Goal: Use online tool/utility: Utilize a website feature to perform a specific function

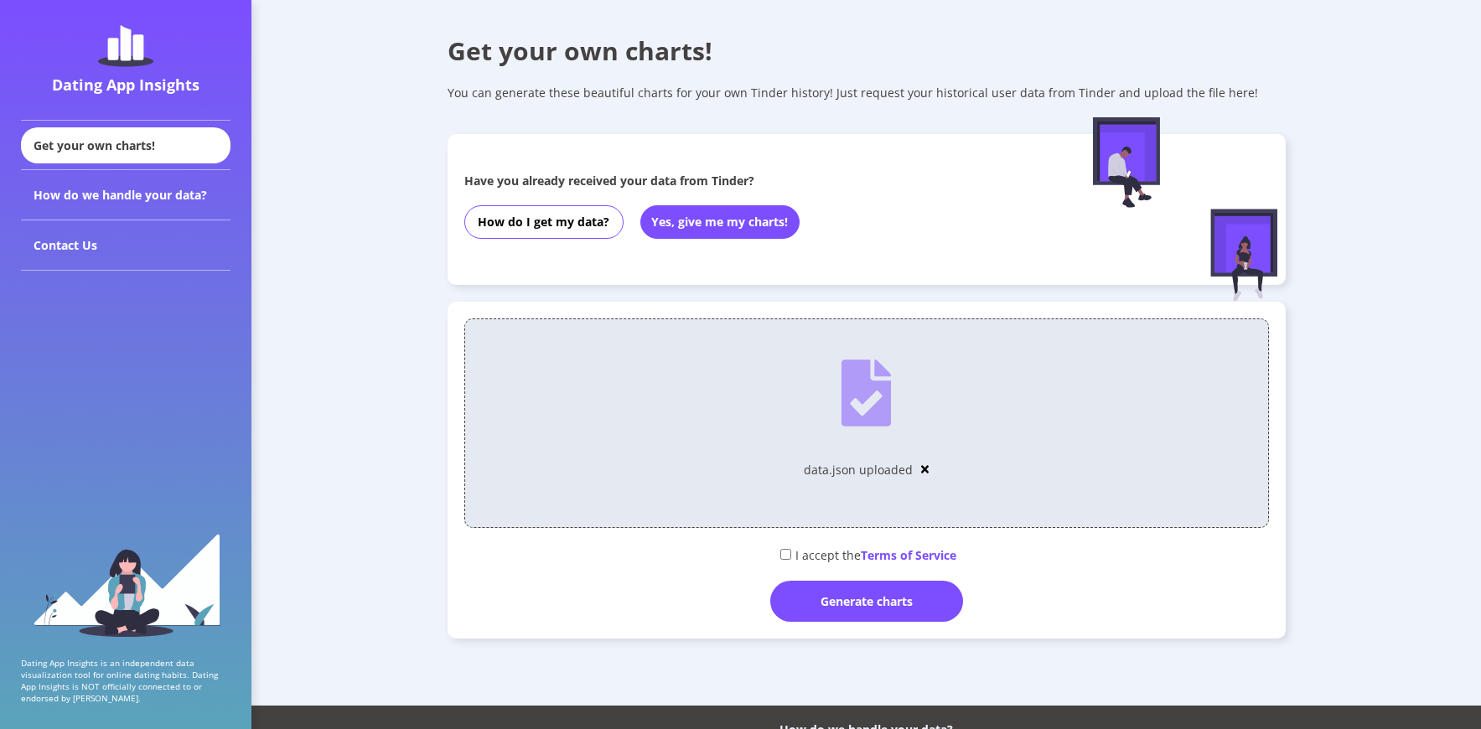
click at [780, 555] on input "checkbox" at bounding box center [785, 554] width 11 height 11
checkbox input "true"
click at [808, 597] on div "Generate charts" at bounding box center [866, 601] width 193 height 41
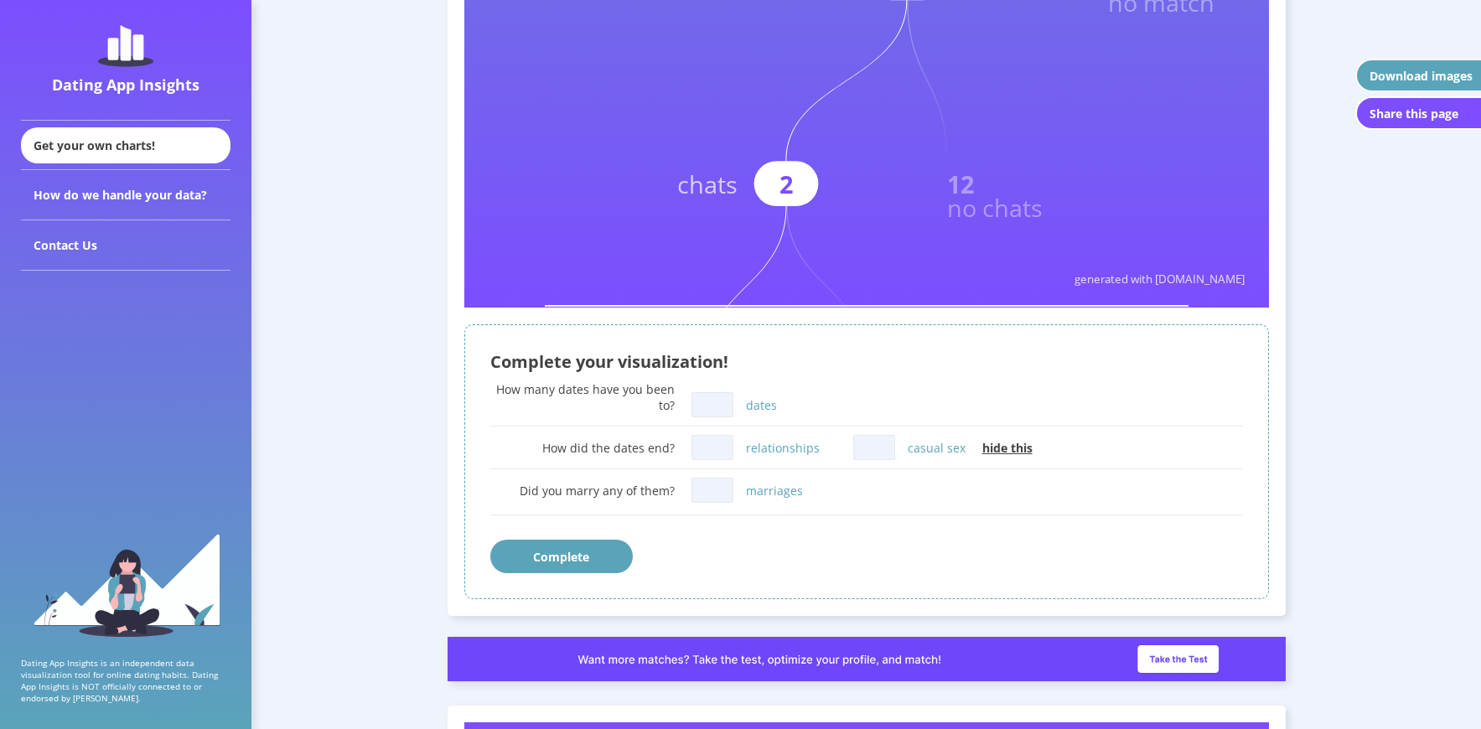
scroll to position [838, 0]
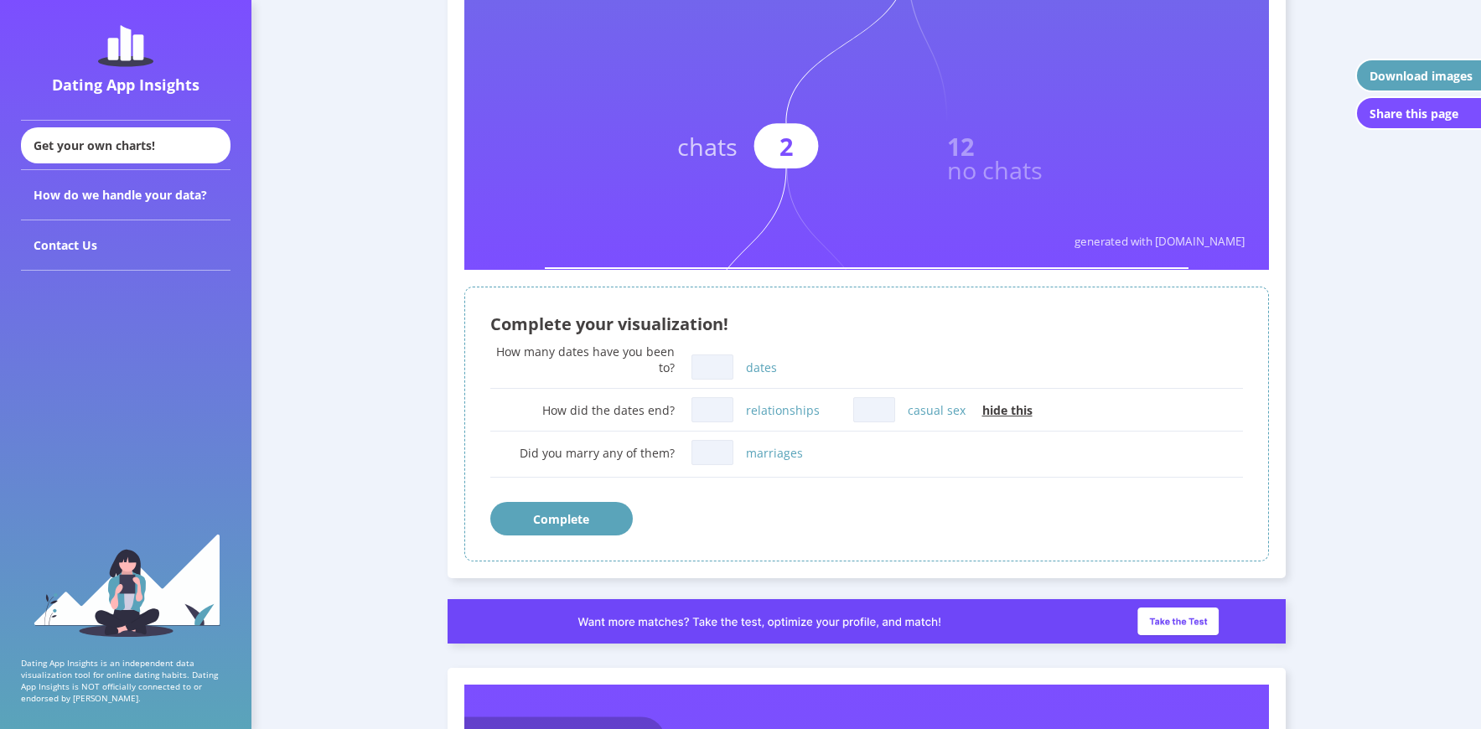
click at [714, 370] on input "dates" at bounding box center [713, 367] width 42 height 25
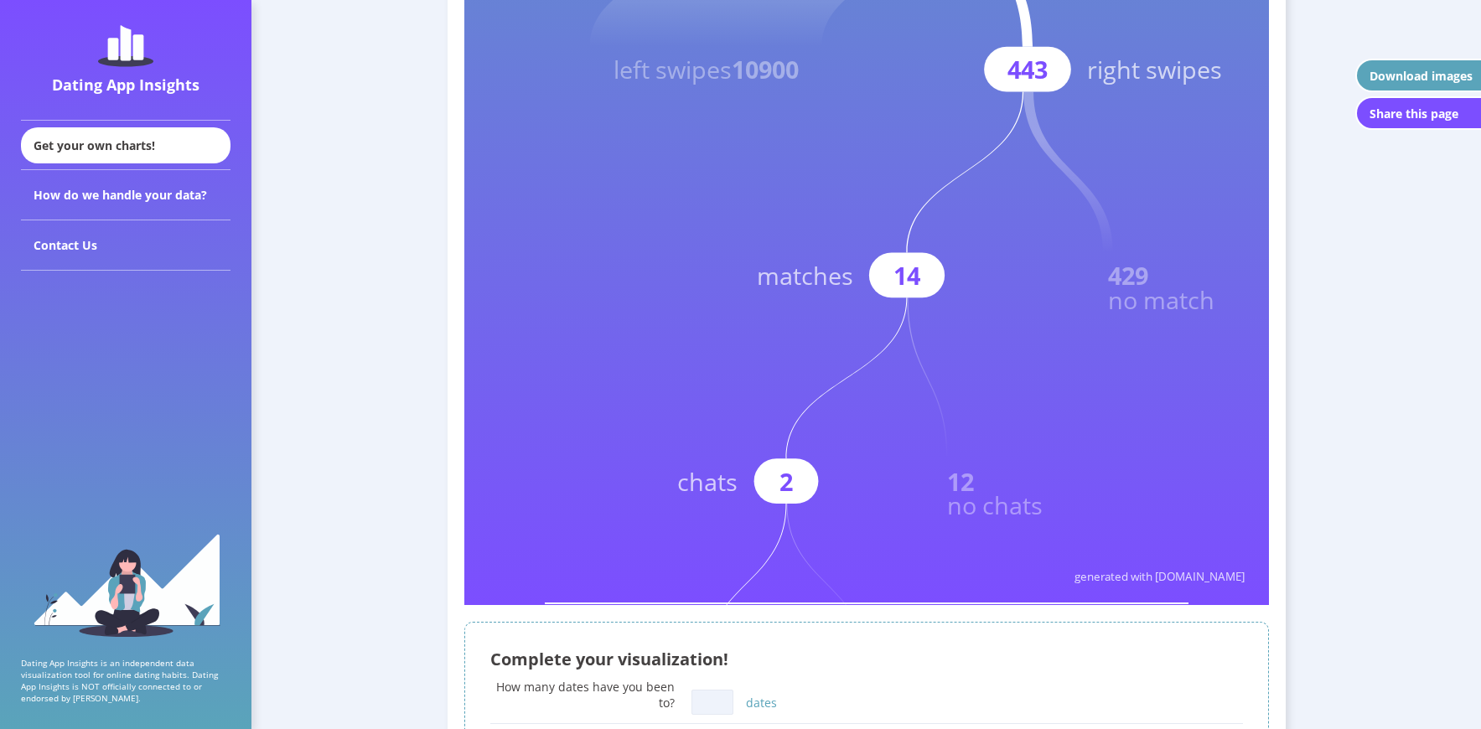
scroll to position [754, 0]
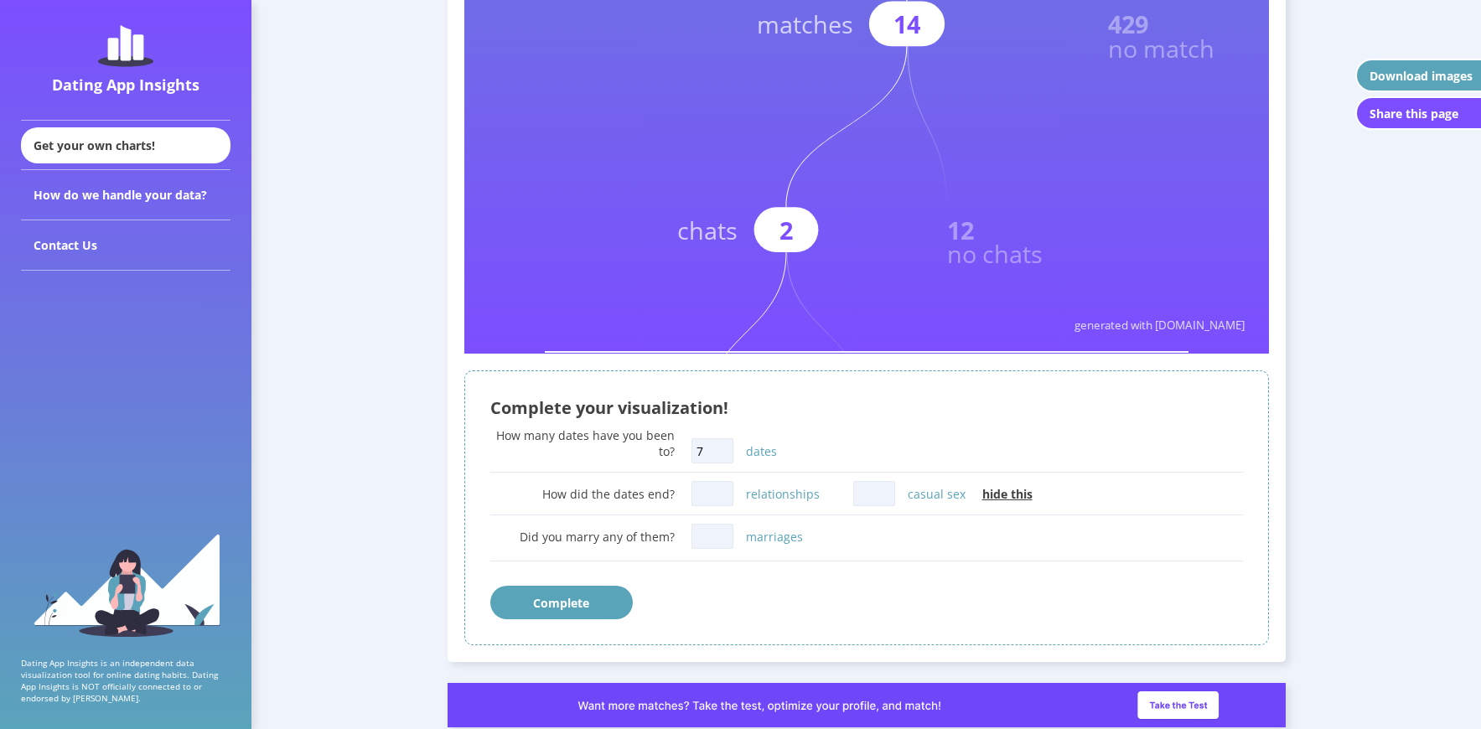
type input "7"
click at [715, 493] on input "relationships" at bounding box center [713, 493] width 42 height 25
type input "3"
click at [870, 493] on input "casual sex" at bounding box center [874, 493] width 42 height 25
type input "7"
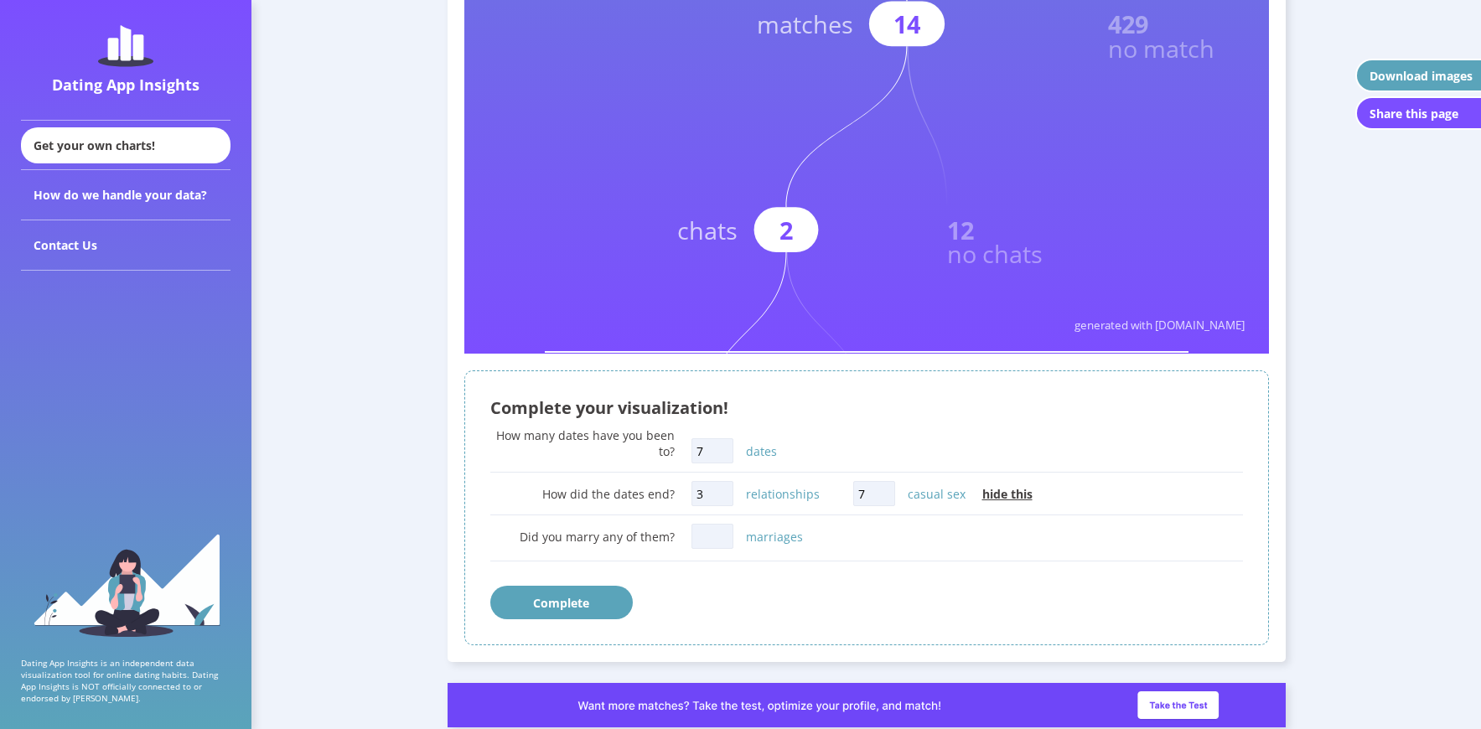
click at [712, 541] on input "marriages" at bounding box center [713, 536] width 42 height 25
type input "0"
click at [612, 597] on button "Complete" at bounding box center [561, 603] width 142 height 34
drag, startPoint x: 705, startPoint y: 492, endPoint x: 689, endPoint y: 492, distance: 15.9
click at [689, 492] on div "How did the dates end? 3 relationships 7 casual sex hide this" at bounding box center [866, 494] width 753 height 34
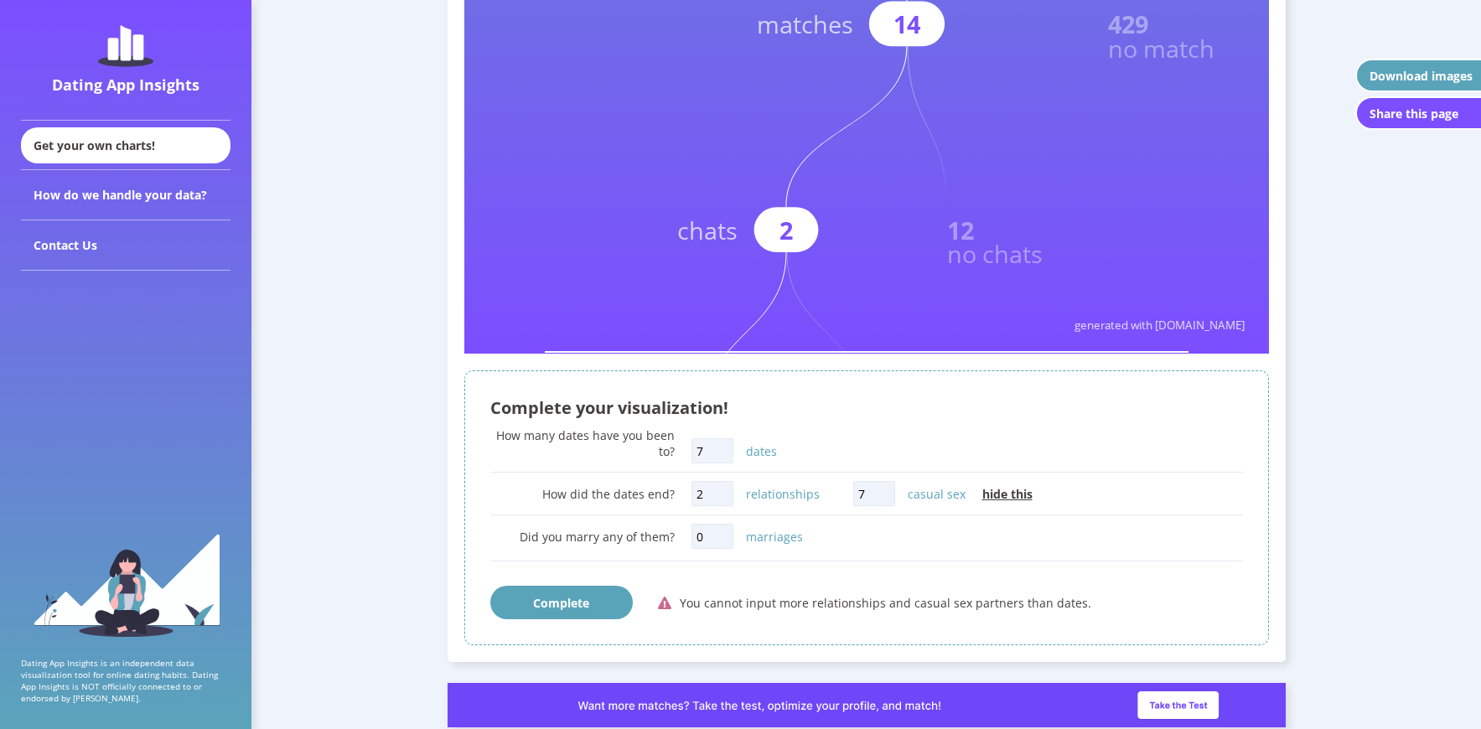
type input "2"
drag, startPoint x: 863, startPoint y: 494, endPoint x: 852, endPoint y: 494, distance: 10.9
click at [853, 494] on input "7" at bounding box center [874, 493] width 42 height 25
type input "5"
click at [587, 604] on button "Complete" at bounding box center [561, 603] width 142 height 34
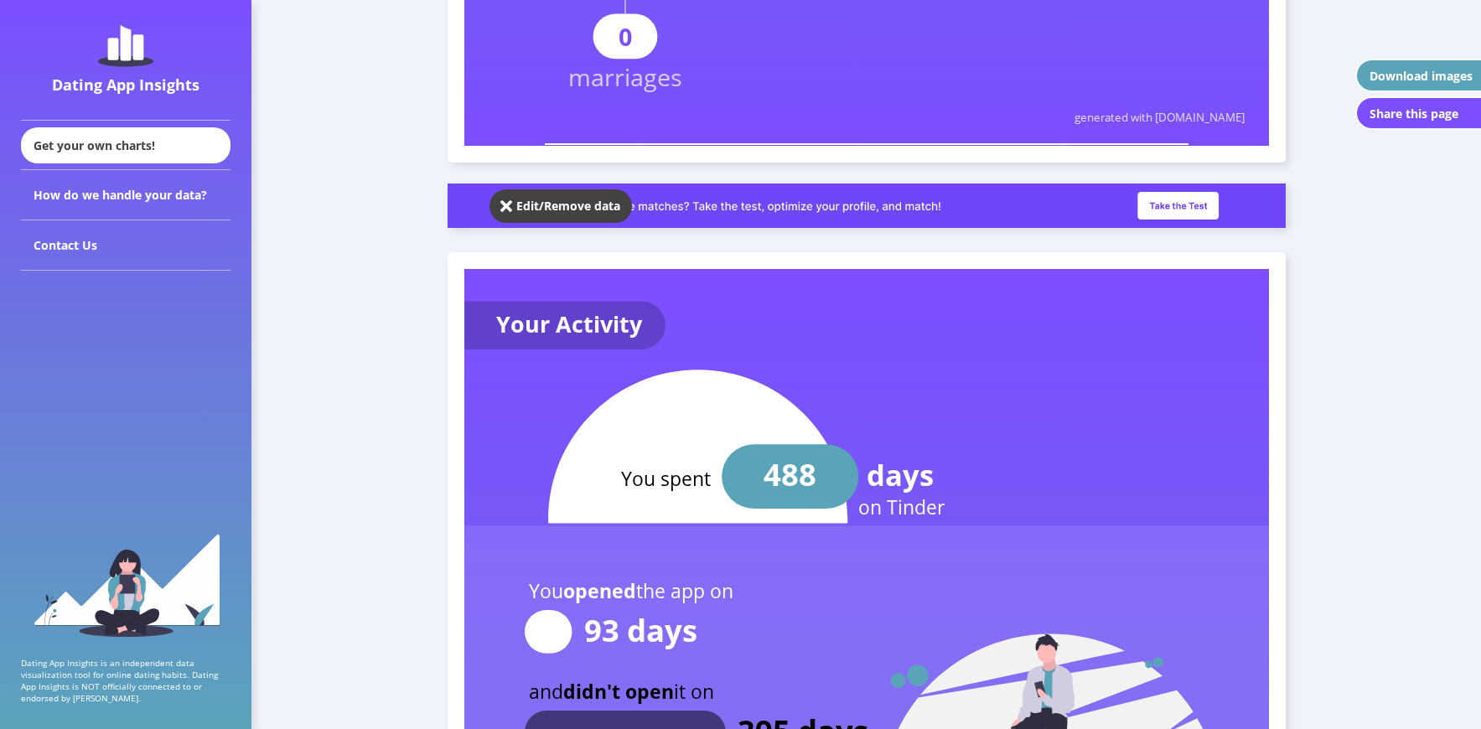
scroll to position [1641, 0]
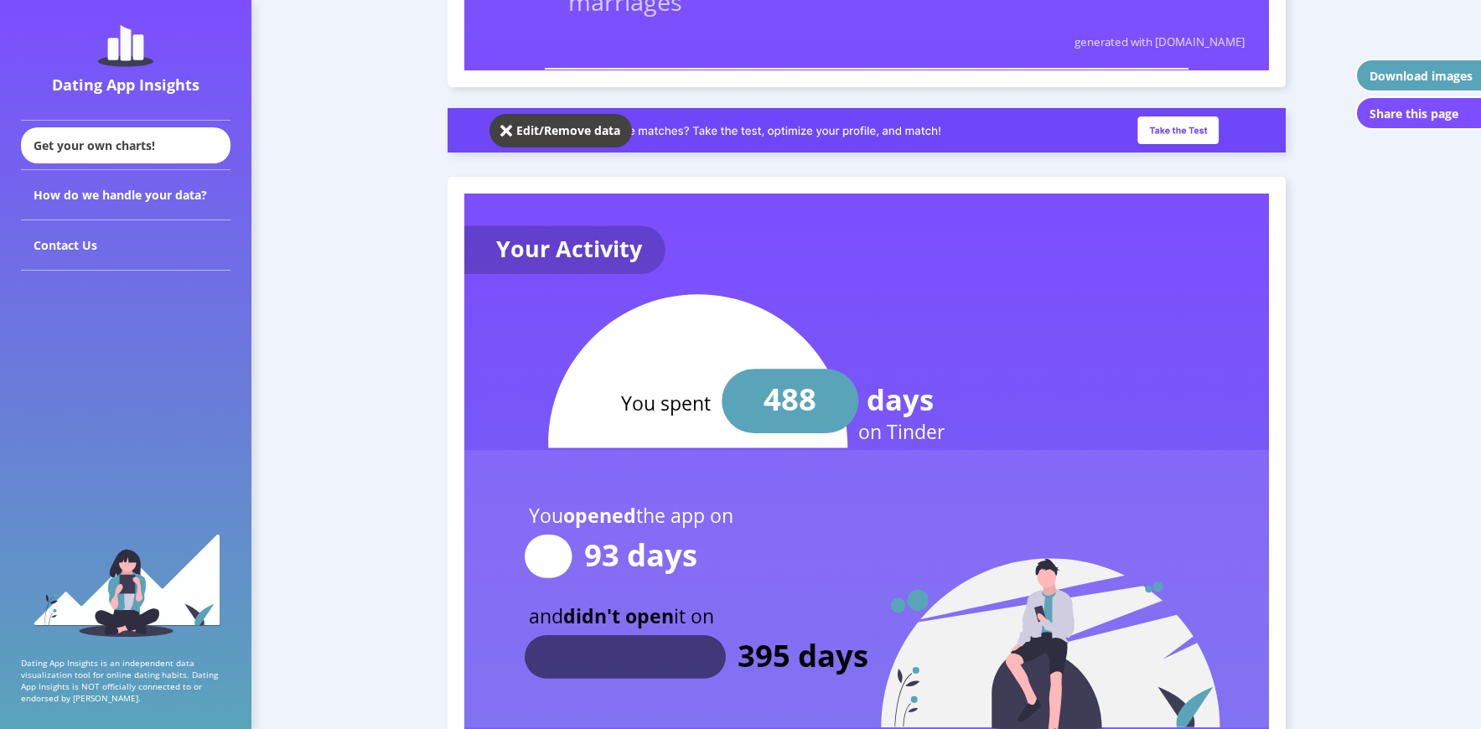
click at [505, 132] on img at bounding box center [506, 130] width 12 height 17
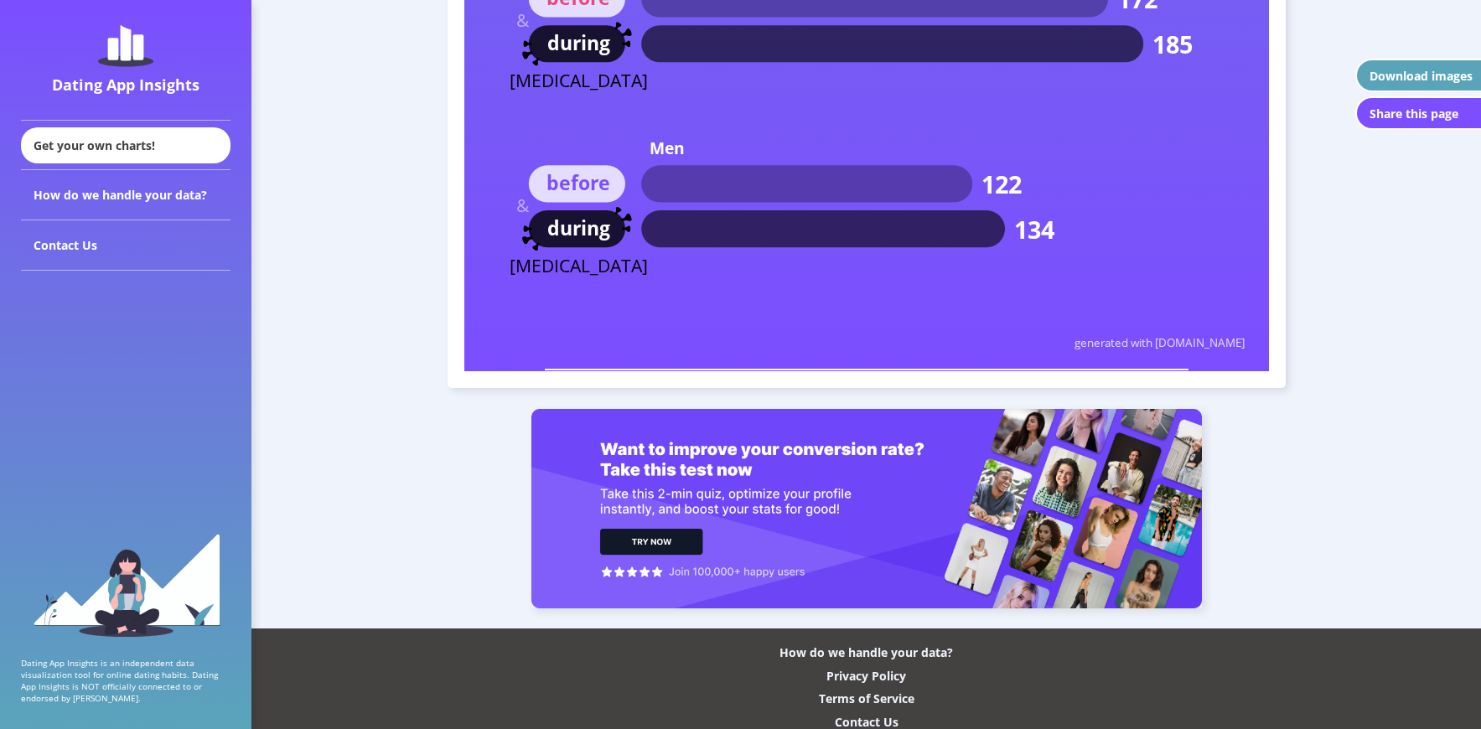
scroll to position [9939, 0]
